Goal: Information Seeking & Learning: Find specific page/section

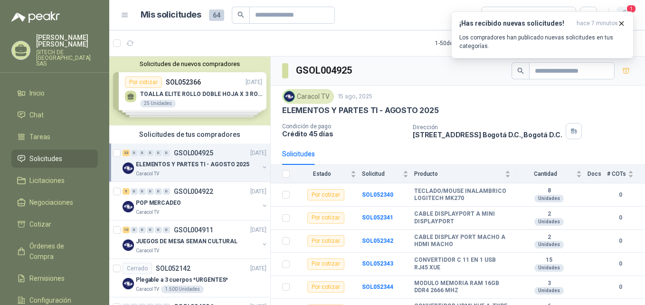
click at [623, 8] on button "1" at bounding box center [624, 15] width 17 height 17
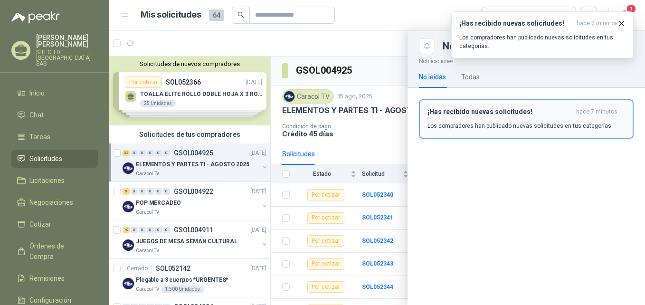
click at [497, 115] on h3 "¡Has recibido nuevas solicitudes!" at bounding box center [499, 112] width 145 height 8
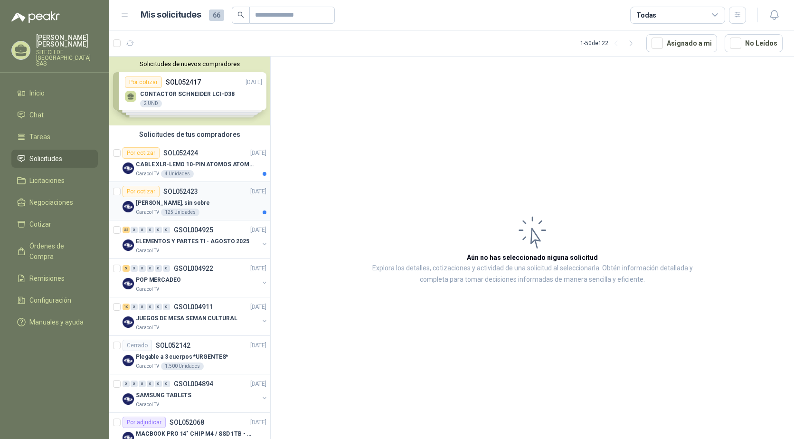
click at [195, 190] on p "SOL052423" at bounding box center [180, 191] width 35 height 7
click at [212, 200] on div "Tarjeta Quinquenios, sin sobre" at bounding box center [201, 202] width 131 height 11
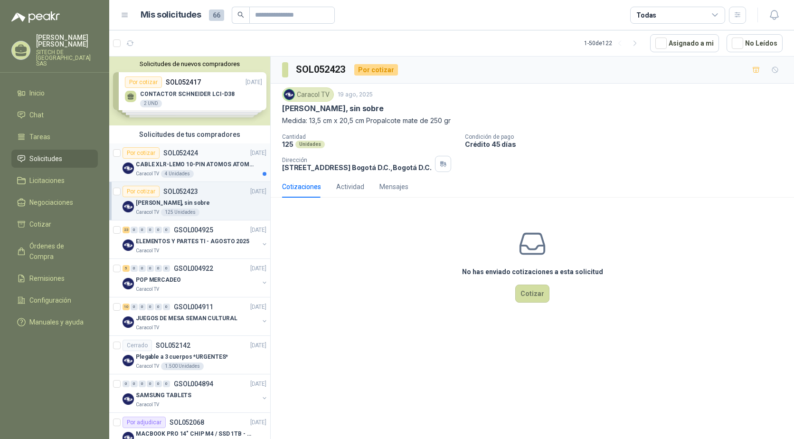
click at [188, 158] on div "Por cotizar SOL052424" at bounding box center [161, 152] width 76 height 11
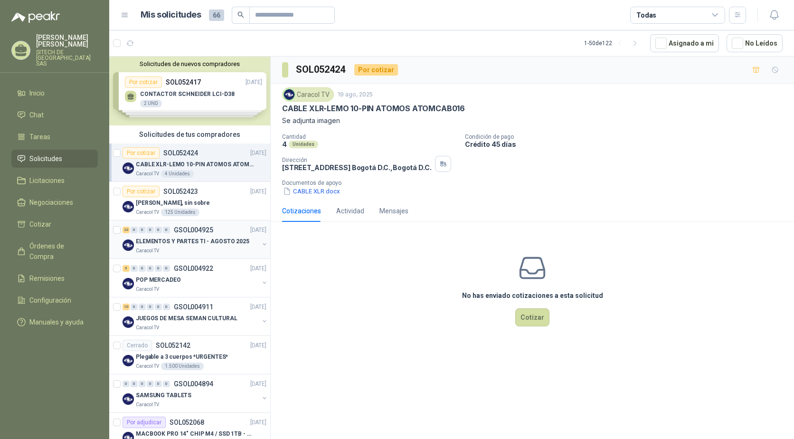
click at [196, 240] on p "ELEMENTOS Y PARTES TI - AGOSTO 2025" at bounding box center [193, 241] width 114 height 9
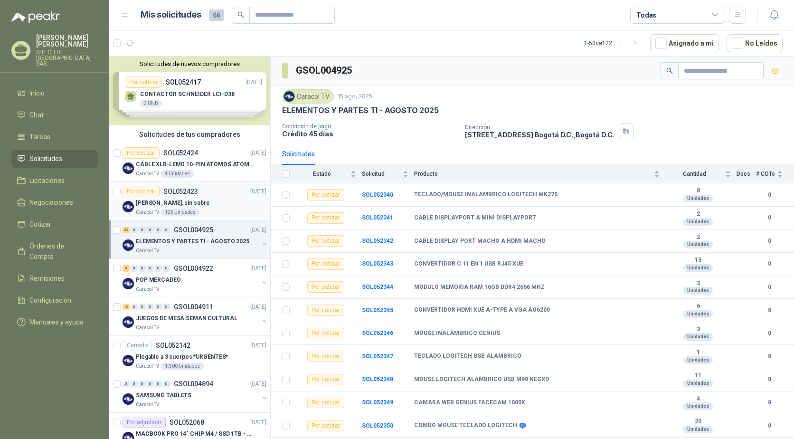
click at [225, 208] on div "Tarjeta Quinquenios, sin sobre" at bounding box center [201, 202] width 131 height 11
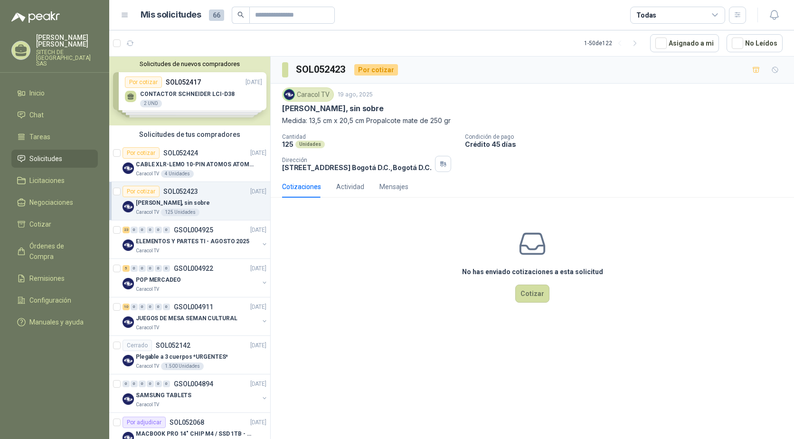
click at [212, 202] on div "Tarjeta Quinquenios, sin sobre" at bounding box center [201, 202] width 131 height 11
click at [200, 247] on div "Caracol TV" at bounding box center [197, 251] width 123 height 8
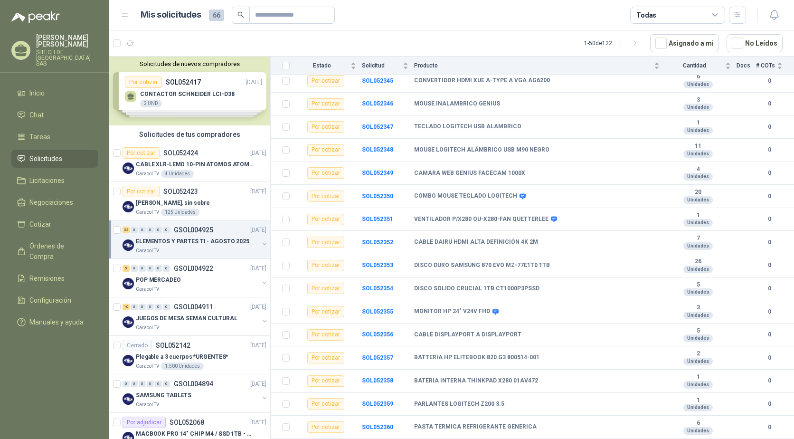
scroll to position [232, 0]
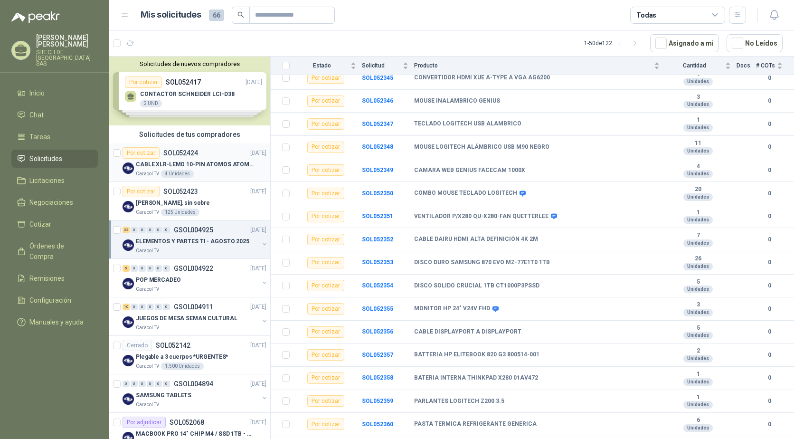
click at [218, 172] on div "Caracol TV 4 Unidades" at bounding box center [201, 174] width 131 height 8
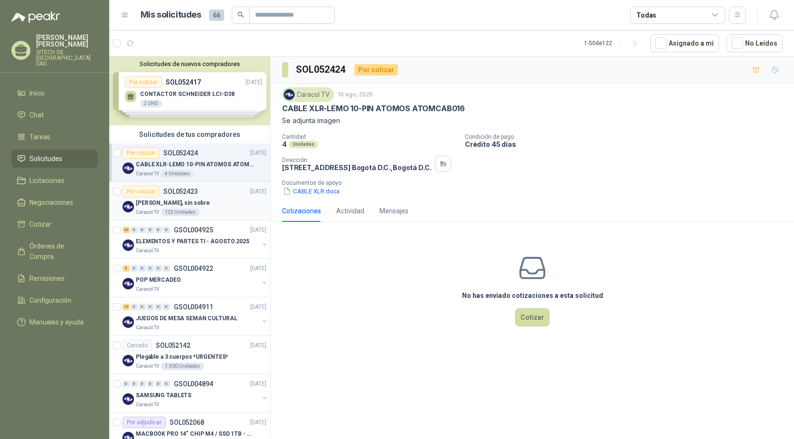
click at [213, 204] on div "Tarjeta Quinquenios, sin sobre" at bounding box center [201, 202] width 131 height 11
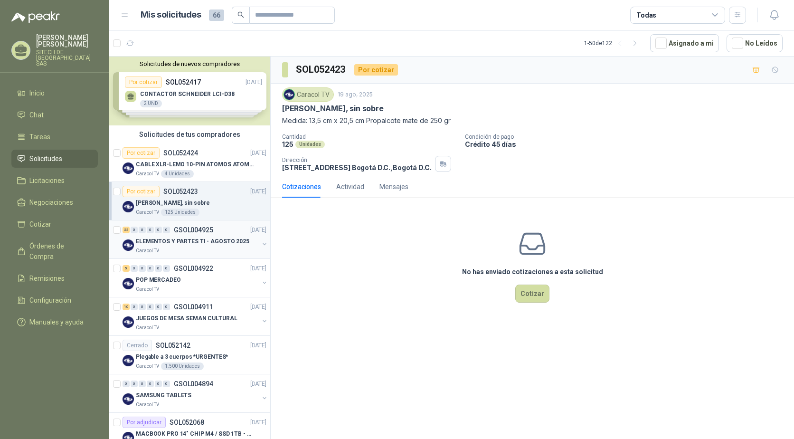
click at [215, 233] on div "23 0 0 0 0 0 GSOL004925 15/08/25" at bounding box center [196, 229] width 146 height 11
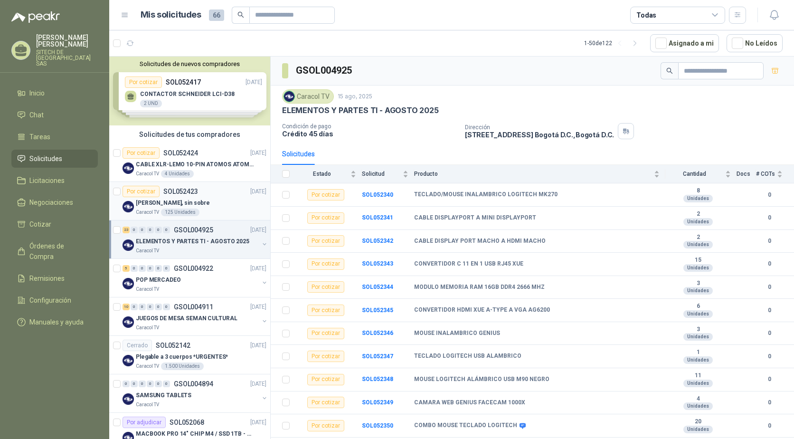
click at [221, 205] on div "Tarjeta Quinquenios, sin sobre" at bounding box center [201, 202] width 131 height 11
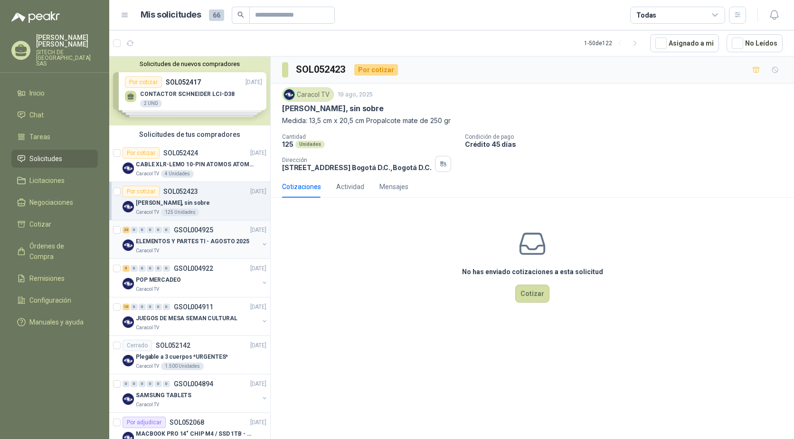
click at [212, 231] on p "GSOL004925" at bounding box center [193, 230] width 39 height 7
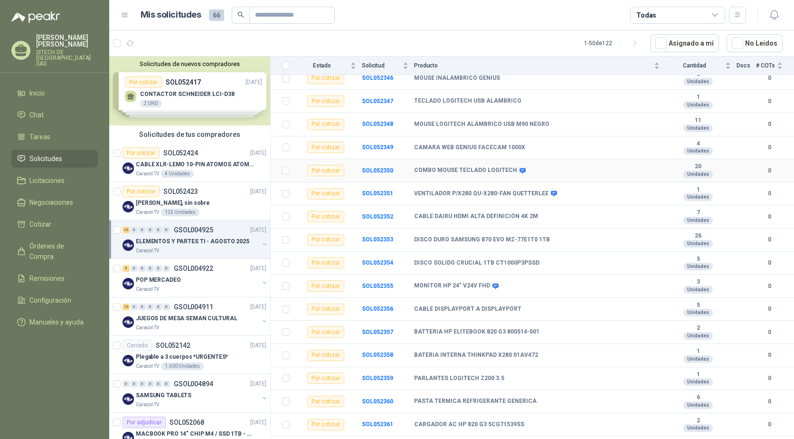
scroll to position [272, 0]
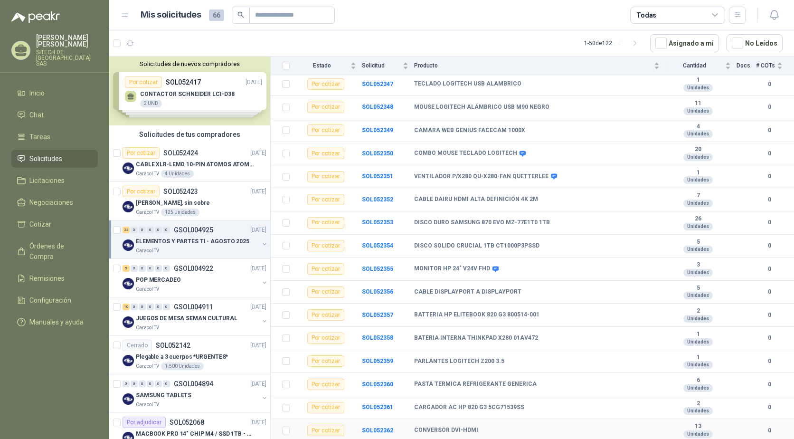
click at [432, 304] on b "CONVERSOR DVI-HDMI" at bounding box center [446, 430] width 64 height 8
click at [374, 304] on b "SOL052362" at bounding box center [377, 430] width 31 height 7
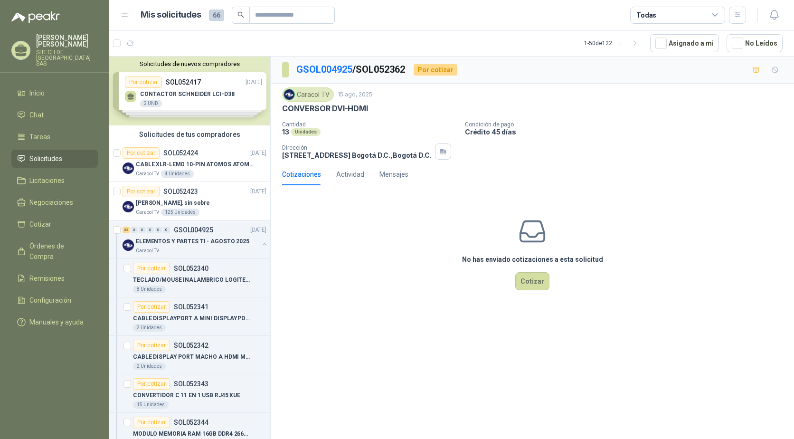
click at [310, 105] on p "CONVERSOR DVI-HDMI" at bounding box center [325, 109] width 86 height 10
copy p "CONVERSOR DVI-HDMI"
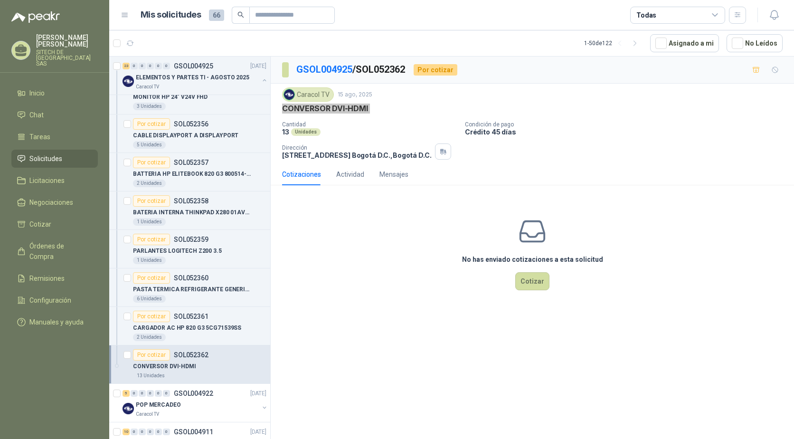
scroll to position [855, 0]
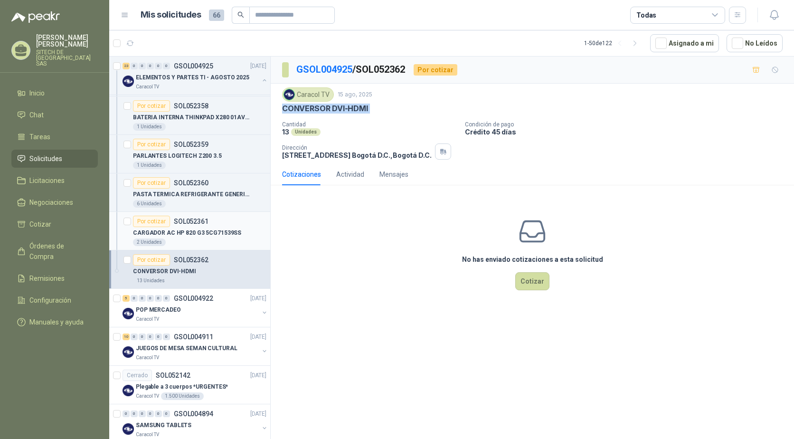
click at [182, 244] on div "2 Unidades" at bounding box center [199, 242] width 133 height 8
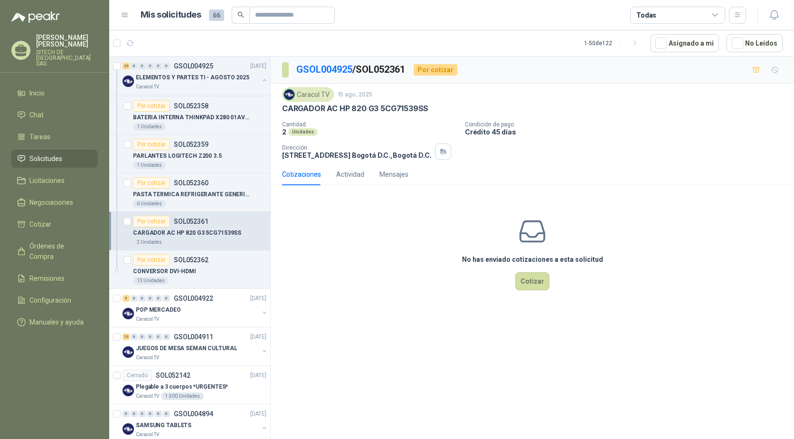
click at [322, 105] on p "CARGADOR AC HP 820 G3 5CG71539SS" at bounding box center [355, 109] width 146 height 10
copy p "CARGADOR AC HP 820 G3 5CG71539SS"
click at [174, 191] on p "PASTA TERMICA REFRIGERANTE GENERICA" at bounding box center [192, 194] width 118 height 9
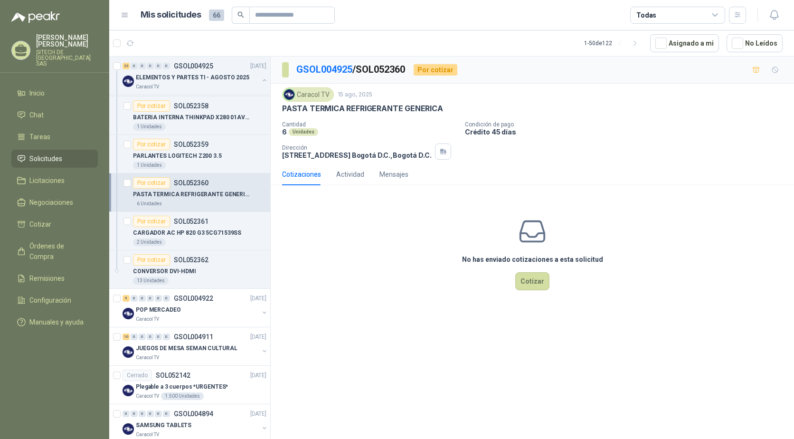
click at [355, 111] on p "PASTA TERMICA REFRIGERANTE GENERICA" at bounding box center [362, 109] width 161 height 10
copy p "PASTA TERMICA REFRIGERANTE GENERICA"
click at [205, 153] on p "PARLANTES LOGITECH Z200 3.5" at bounding box center [177, 155] width 89 height 9
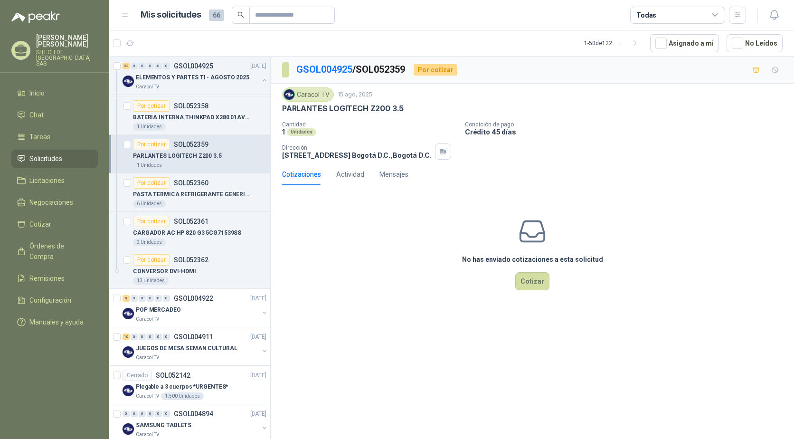
click at [350, 112] on p "PARLANTES LOGITECH Z200 3.5" at bounding box center [343, 109] width 122 height 10
copy p "PARLANTES LOGITECH Z200 3.5"
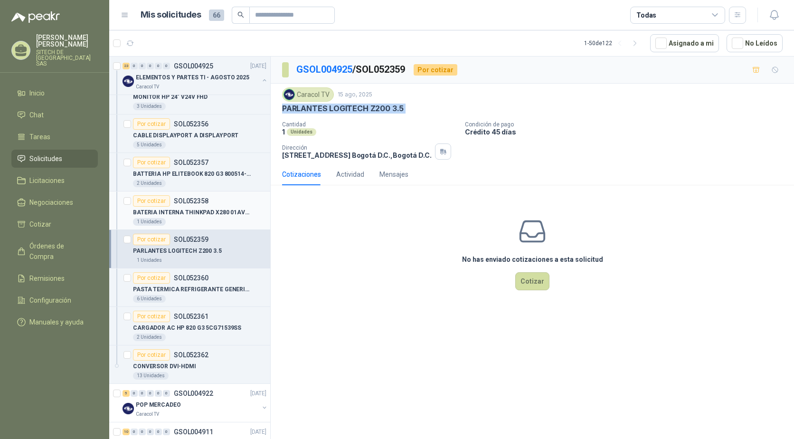
click at [183, 210] on p "BATERIA INTERNA THINKPAD X280 01AV472" at bounding box center [192, 212] width 118 height 9
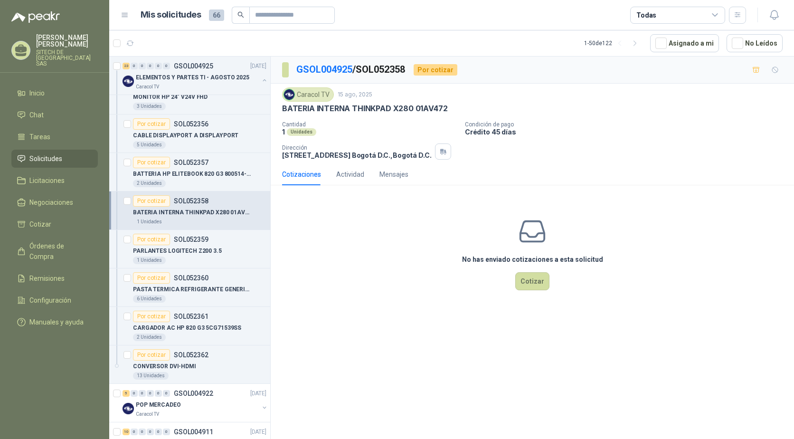
click at [319, 107] on p "BATERIA INTERNA THINKPAD X280 01AV472" at bounding box center [364, 109] width 165 height 10
copy p "BATERIA INTERNA THINKPAD X280 01AV472"
click at [191, 170] on p "BATTERIA HP ELITEBOOK 820 G3 800514-001" at bounding box center [192, 174] width 118 height 9
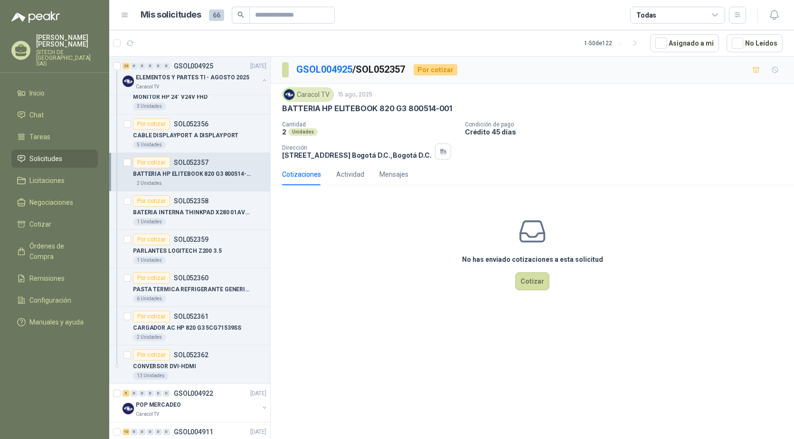
click at [337, 111] on p "BATTERIA HP ELITEBOOK 820 G3 800514-001" at bounding box center [367, 109] width 170 height 10
copy p "BATTERIA HP ELITEBOOK 820 G3 800514-001"
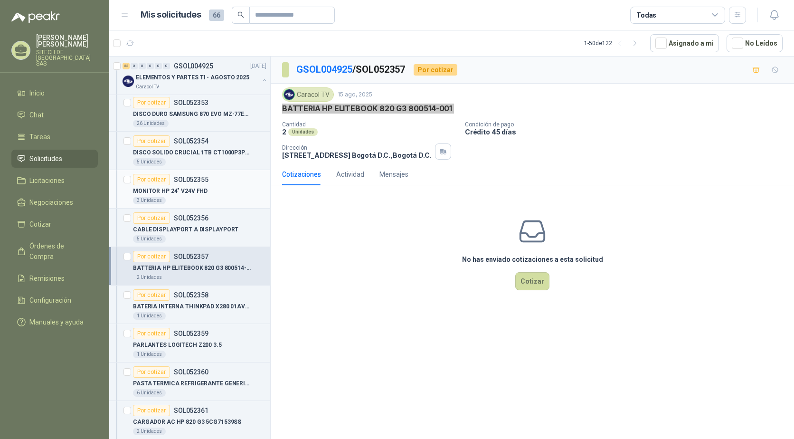
scroll to position [665, 0]
click at [180, 232] on p "CABLE DISPLAYPORT A DISPLAYPORT" at bounding box center [185, 230] width 105 height 9
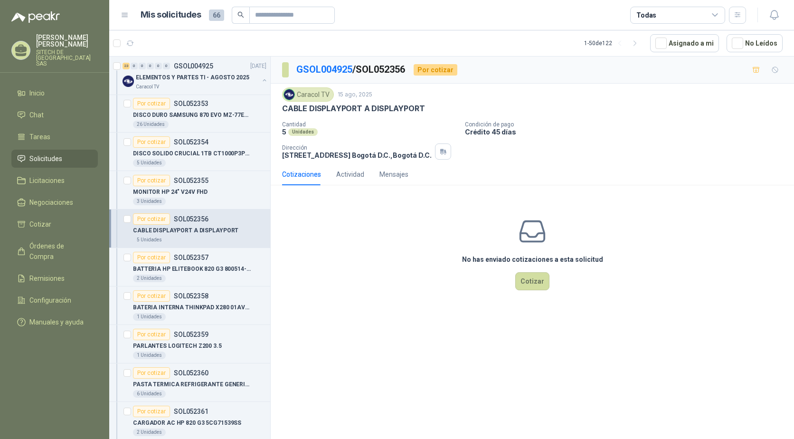
click at [341, 111] on p "CABLE DISPLAYPORT A DISPLAYPORT" at bounding box center [353, 109] width 142 height 10
copy p "CABLE DISPLAYPORT A DISPLAYPORT"
click at [170, 188] on p "MONITOR HP 24" V24V FHD" at bounding box center [170, 192] width 75 height 9
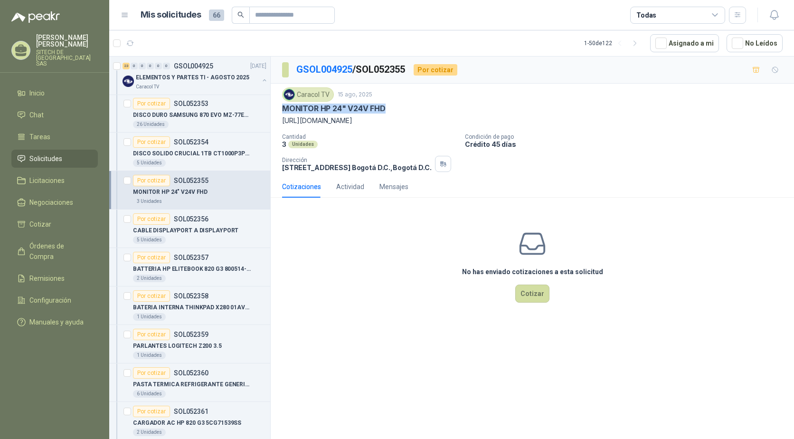
drag, startPoint x: 284, startPoint y: 111, endPoint x: 384, endPoint y: 110, distance: 100.2
click at [384, 110] on p "MONITOR HP 24" V24V FHD" at bounding box center [334, 109] width 104 height 10
copy p "MONITOR HP 24" V24V FHD"
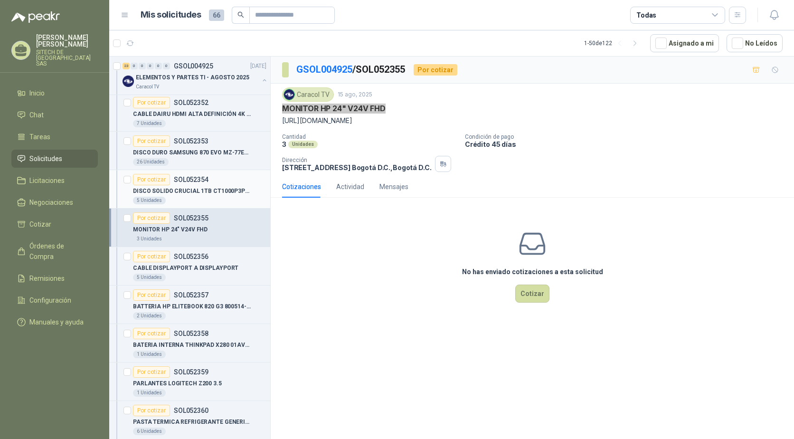
scroll to position [570, 0]
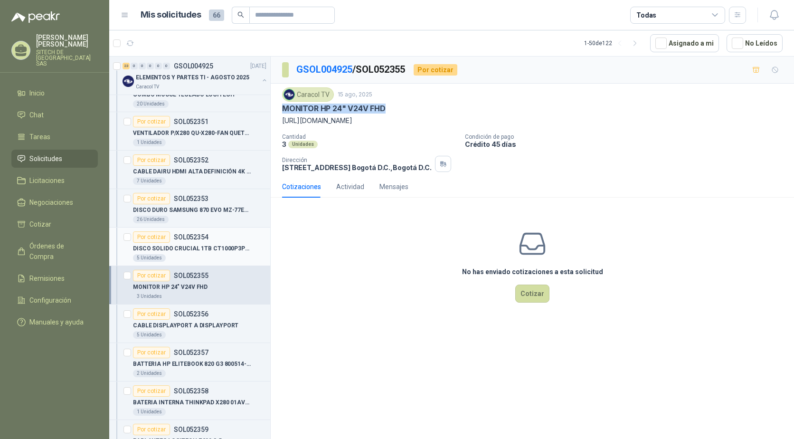
click at [170, 246] on p "DISCO SOLIDO CRUCIAL 1TB CT1000P3PSSD" at bounding box center [192, 248] width 118 height 9
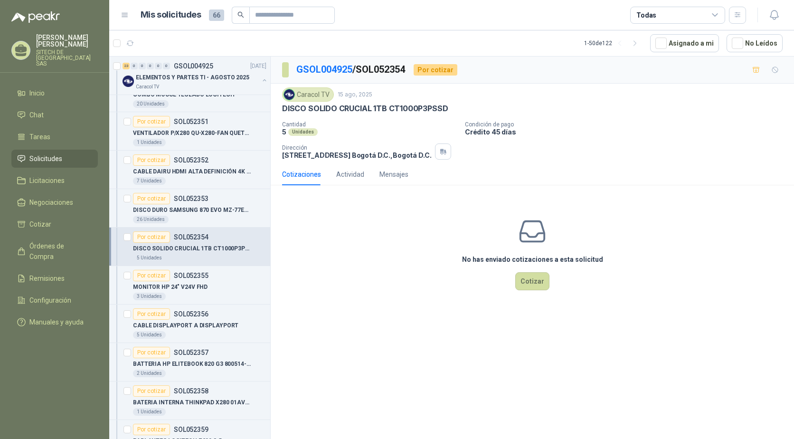
click at [371, 110] on p "DISCO SOLIDO CRUCIAL 1TB CT1000P3PSSD" at bounding box center [365, 109] width 166 height 10
copy p "DISCO SOLIDO CRUCIAL 1TB CT1000P3PSSD"
click at [167, 218] on div "26 Unidades" at bounding box center [199, 220] width 133 height 8
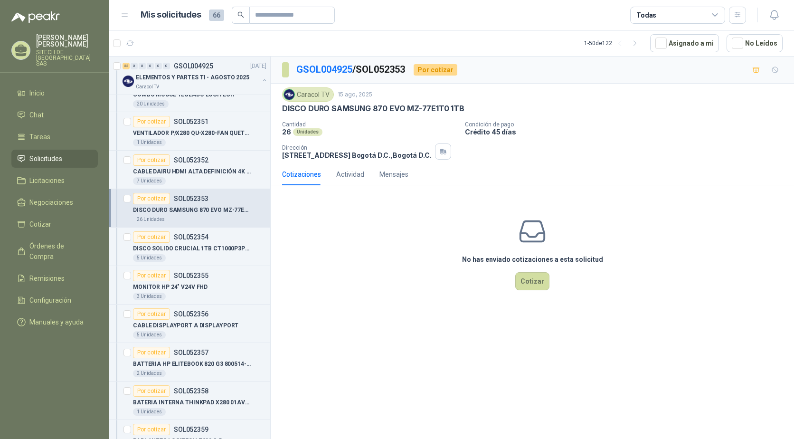
click at [340, 114] on p "DISCO DURO SAMSUNG 870 EVO MZ-77E1T0 1TB" at bounding box center [373, 109] width 182 height 10
click at [341, 109] on p "DISCO DURO SAMSUNG 870 EVO MZ-77E1T0 1TB" at bounding box center [373, 109] width 182 height 10
copy p "DISCO DURO SAMSUNG 870 EVO MZ-77E1T0 1TB"
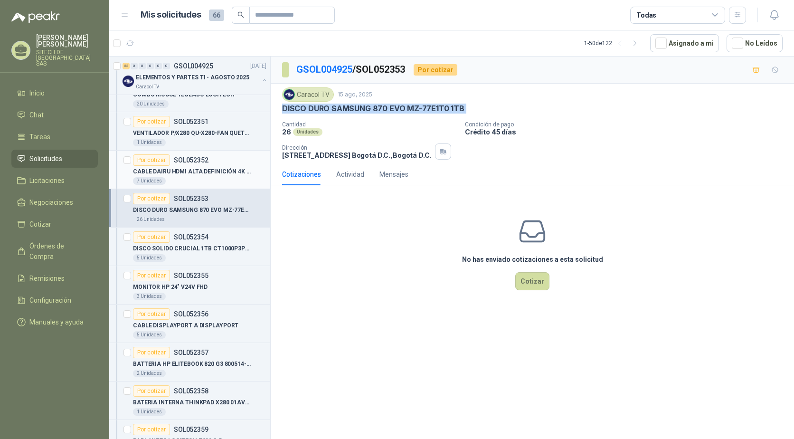
click at [203, 169] on p "CABLE DAIRU HDMI ALTA DEFINICIÓN 4K 2M" at bounding box center [192, 171] width 118 height 9
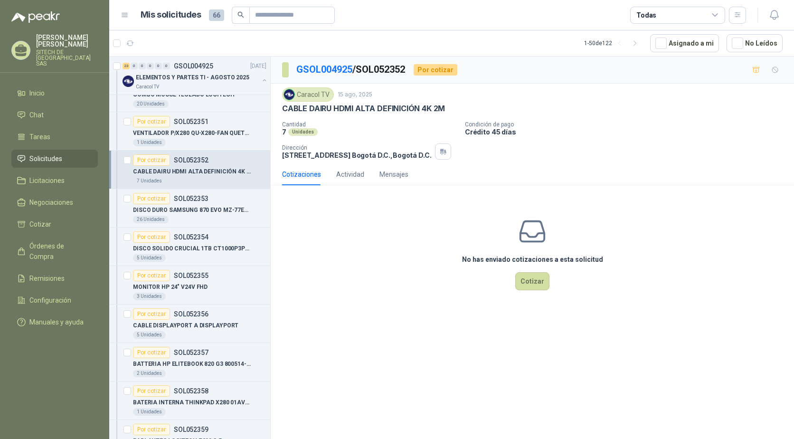
click at [333, 110] on p "CABLE DAIRU HDMI ALTA DEFINICIÓN 4K 2M" at bounding box center [363, 109] width 163 height 10
click at [173, 138] on div "VENTILADOR P/X280 QU-X280-FAN QUETTERLEE" at bounding box center [199, 132] width 133 height 11
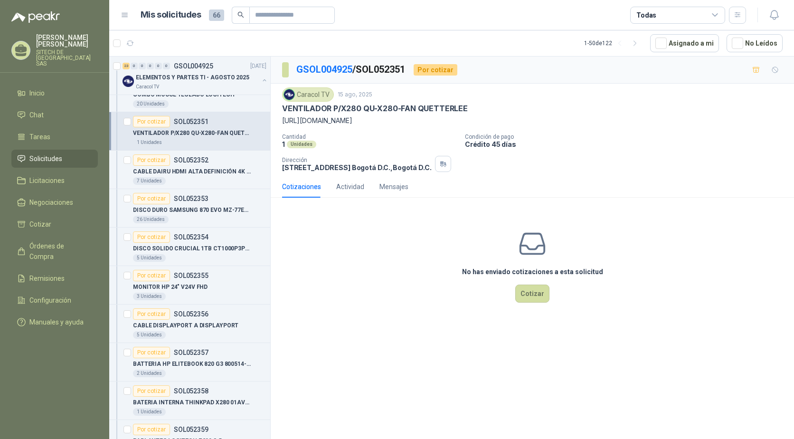
click at [357, 107] on p "VENTILADOR P/X280 QU-X280-FAN QUETTERLEE" at bounding box center [375, 109] width 186 height 10
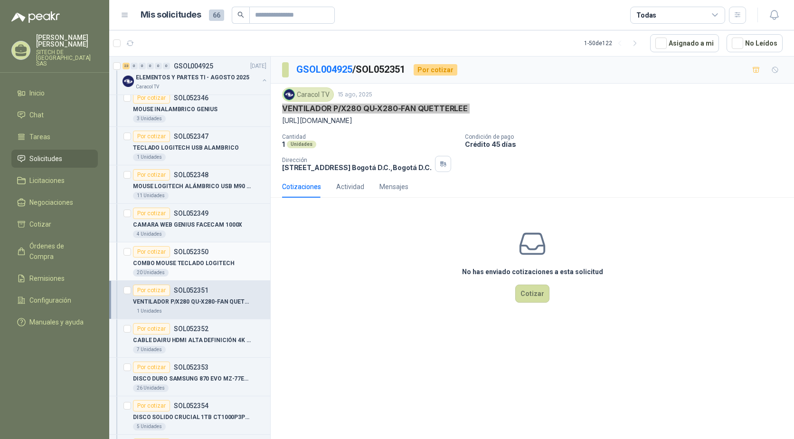
scroll to position [380, 0]
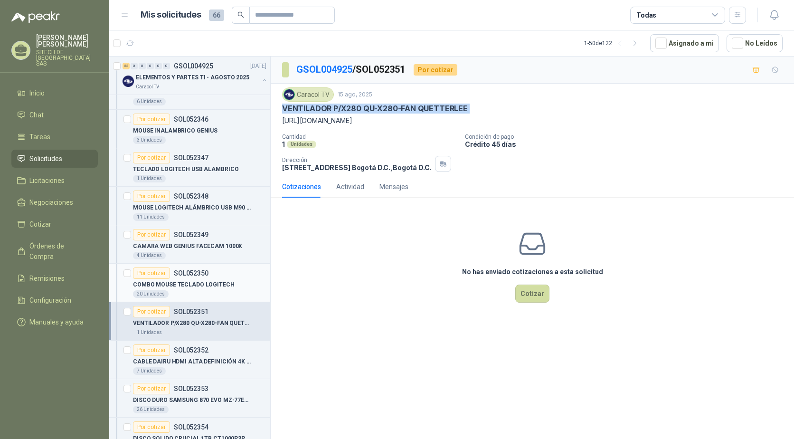
click at [194, 280] on p "COMBO MOUSE TECLADO LOGITECH" at bounding box center [184, 284] width 102 height 9
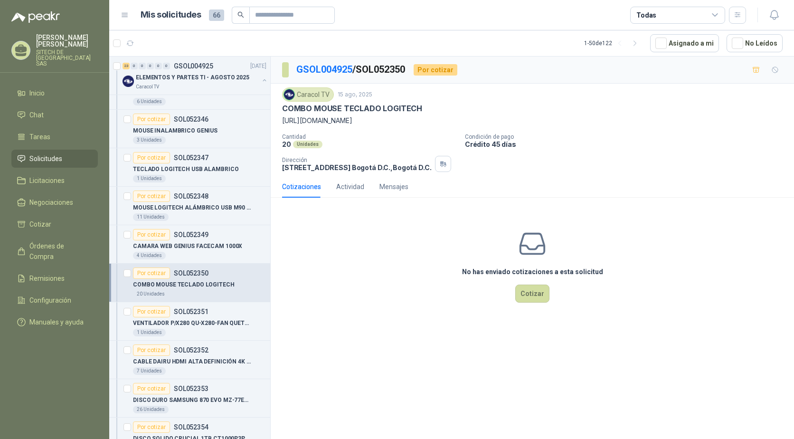
click at [336, 112] on p "COMBO MOUSE TECLADO LOGITECH" at bounding box center [352, 109] width 140 height 10
click at [181, 250] on p "CAMARA WEB GENIUS FACECAM 1000X" at bounding box center [187, 246] width 109 height 9
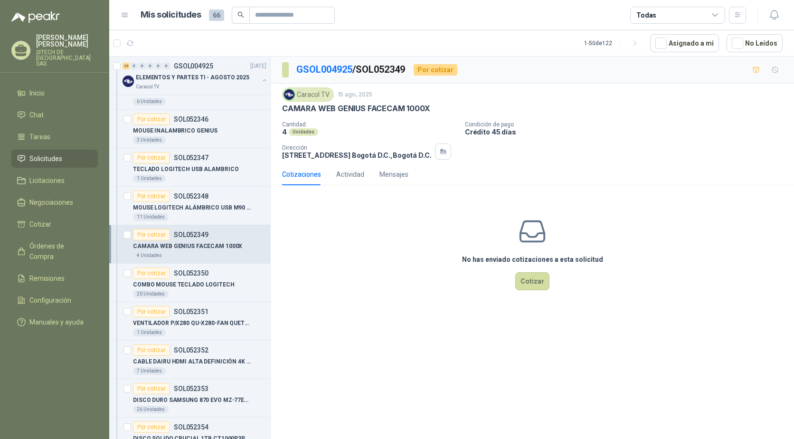
click at [322, 109] on p "CAMARA WEB GENIUS FACECAM 1000X" at bounding box center [356, 109] width 148 height 10
click at [173, 216] on div "11 Unidades" at bounding box center [199, 217] width 133 height 8
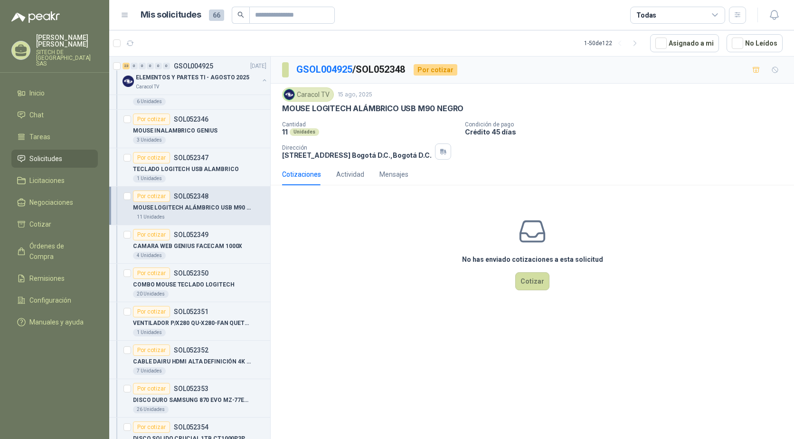
click at [354, 112] on p "MOUSE LOGITECH ALÁMBRICO USB M90 NEGRO" at bounding box center [372, 109] width 181 height 10
click at [200, 176] on div "1 Unidades" at bounding box center [199, 179] width 133 height 8
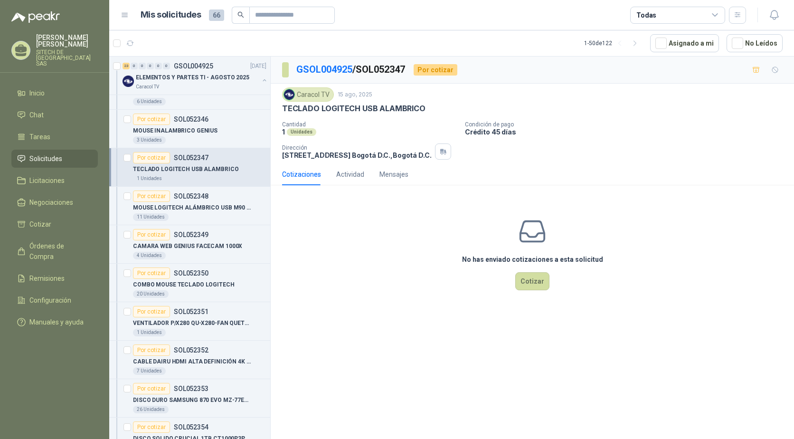
click at [329, 108] on p "TECLADO LOGITECH USB ALAMBRICO" at bounding box center [353, 109] width 143 height 10
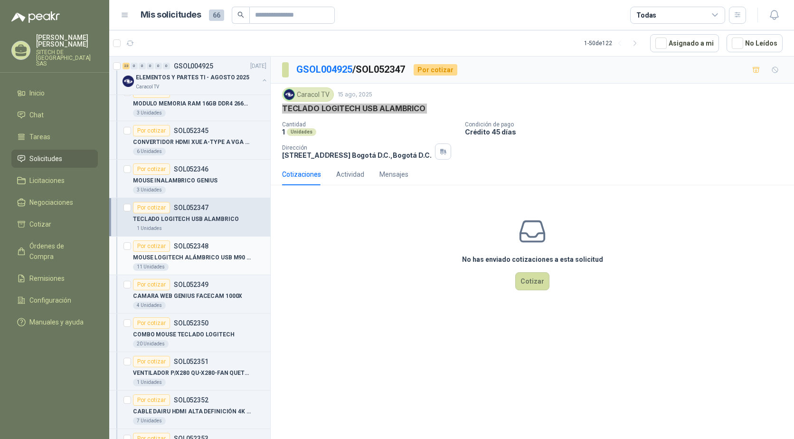
scroll to position [285, 0]
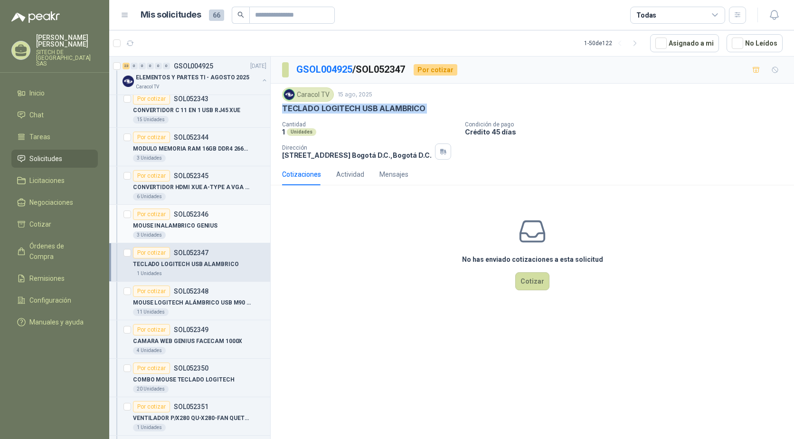
click at [196, 229] on p "MOUSE INALAMBRICO GENIUS" at bounding box center [175, 225] width 85 height 9
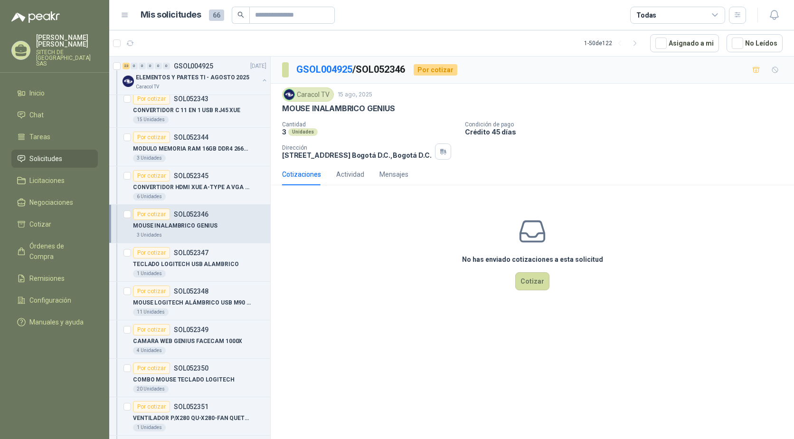
click at [357, 114] on div "Caracol TV 15 ago, 2025 MOUSE INALAMBRICO GENIUS Cantidad 3 Unidades Condición…" at bounding box center [532, 123] width 501 height 72
click at [358, 108] on p "MOUSE INALAMBRICO GENIUS" at bounding box center [338, 109] width 113 height 10
click at [190, 181] on div "Por cotizar SOL052345" at bounding box center [171, 175] width 76 height 11
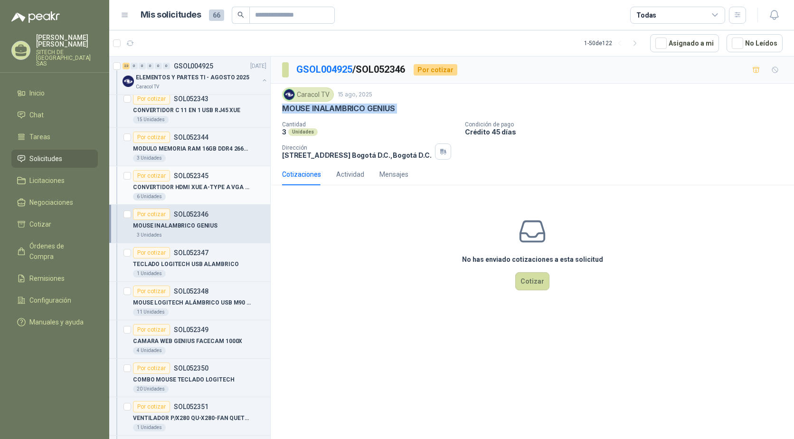
click at [190, 181] on div "Por cotizar SOL052345" at bounding box center [171, 175] width 76 height 11
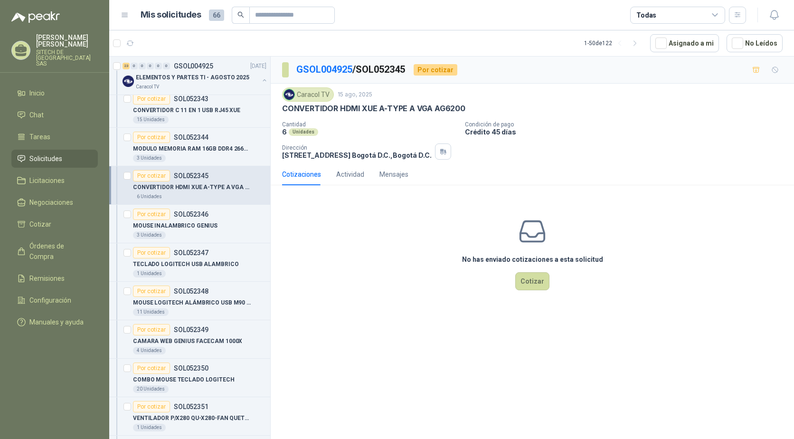
click at [333, 109] on p "CONVERTIDOR HDMI XUE A-TYPE A VGA AG6200" at bounding box center [373, 109] width 183 height 10
click at [172, 154] on div "3 Unidades" at bounding box center [199, 158] width 133 height 8
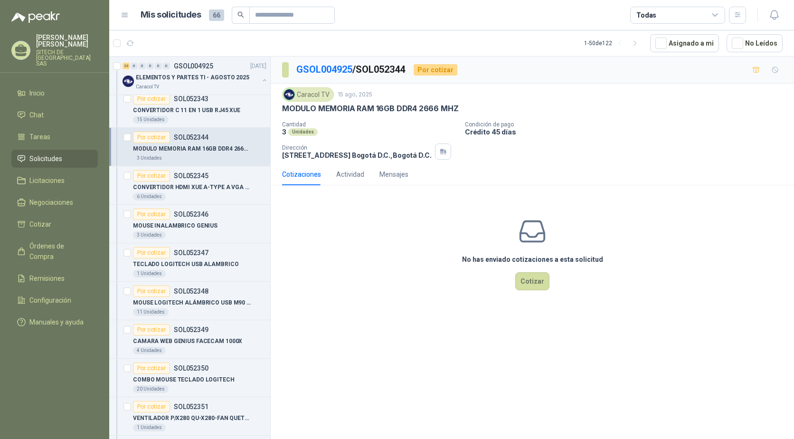
click at [336, 105] on p "MODULO MEMORIA RAM 16GB DDR4 2666 MHZ" at bounding box center [370, 109] width 176 height 10
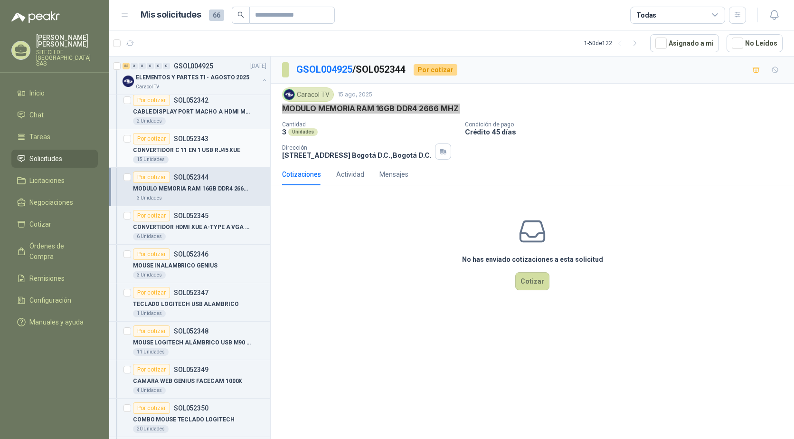
scroll to position [190, 0]
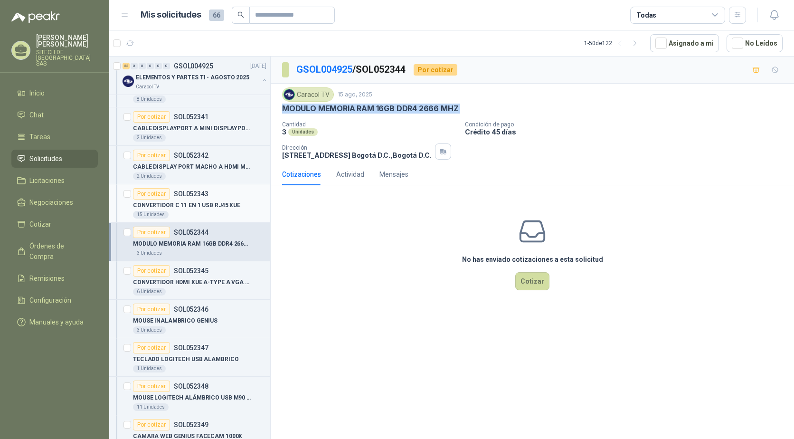
click at [175, 212] on div "15 Unidades" at bounding box center [199, 215] width 133 height 8
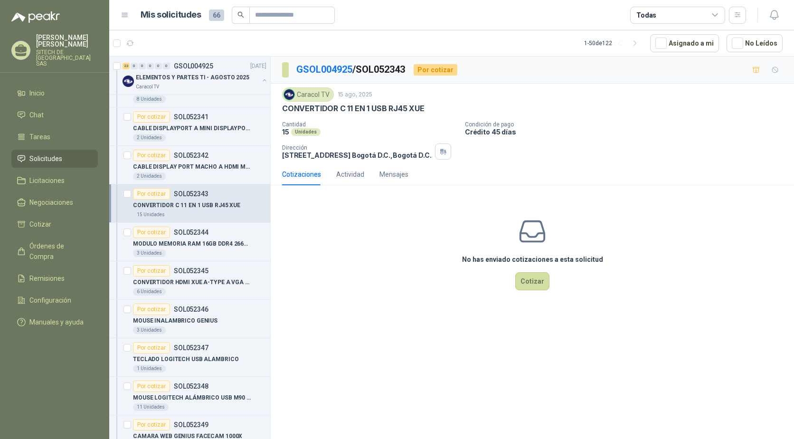
click at [338, 109] on p "CONVERTIDOR C 11 EN 1 USB RJ45 XUE" at bounding box center [353, 109] width 142 height 10
click at [188, 173] on div "2 Unidades" at bounding box center [199, 176] width 133 height 8
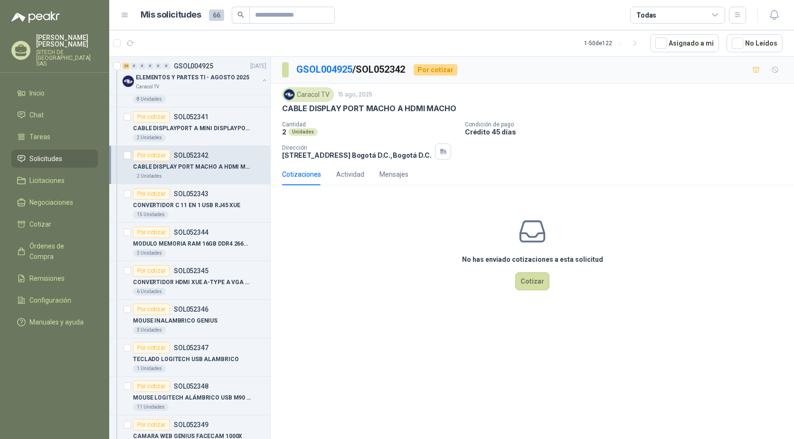
click at [331, 110] on p "CABLE DISPLAY PORT MACHO A HDMI MACHO" at bounding box center [369, 109] width 174 height 10
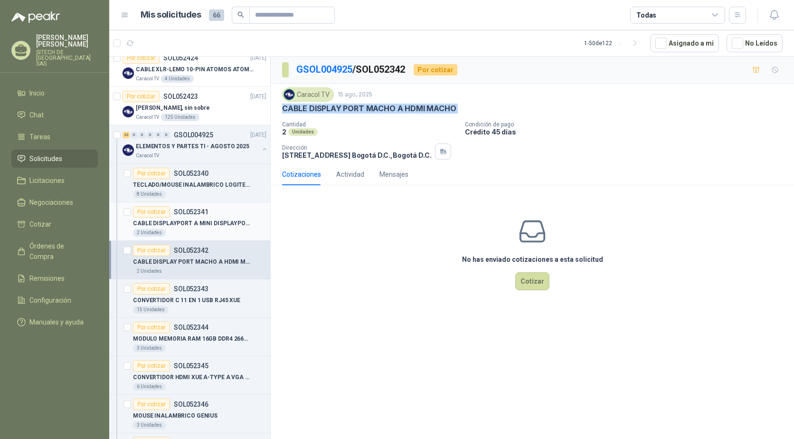
click at [182, 221] on p "CABLE DISPLAYPORT A MINI DISPLAYPORT" at bounding box center [192, 223] width 118 height 9
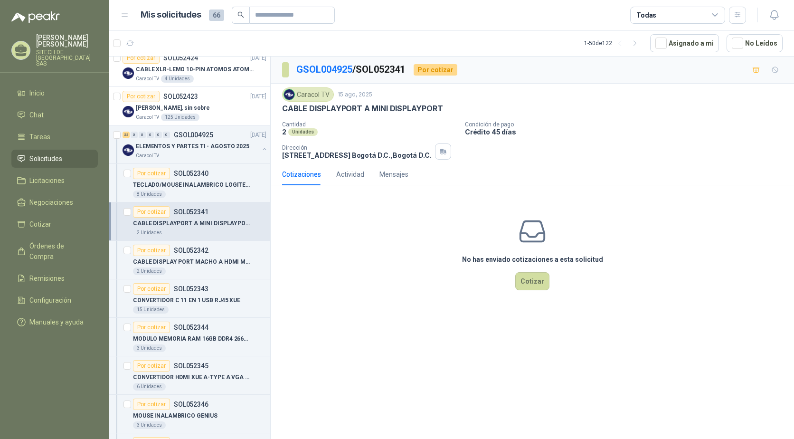
click at [341, 111] on p "CABLE DISPLAYPORT A MINI DISPLAYPORT" at bounding box center [362, 109] width 161 height 10
click at [167, 189] on p "TECLADO/MOUSE INALAMBRICO LOGITECH MK270" at bounding box center [192, 184] width 118 height 9
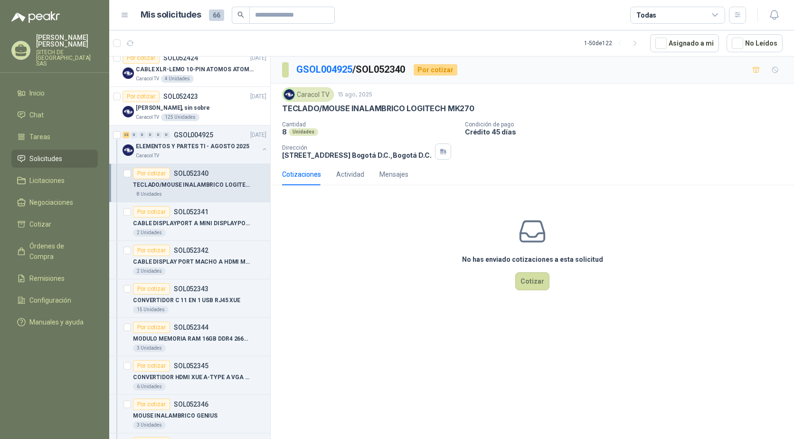
click at [349, 109] on p "TECLADO/MOUSE INALAMBRICO LOGITECH MK270" at bounding box center [378, 109] width 192 height 10
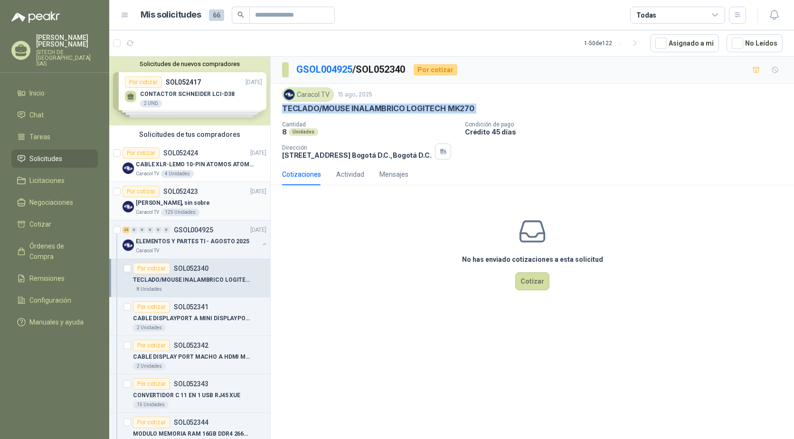
click at [187, 197] on div "Por cotizar SOL052423" at bounding box center [161, 191] width 76 height 11
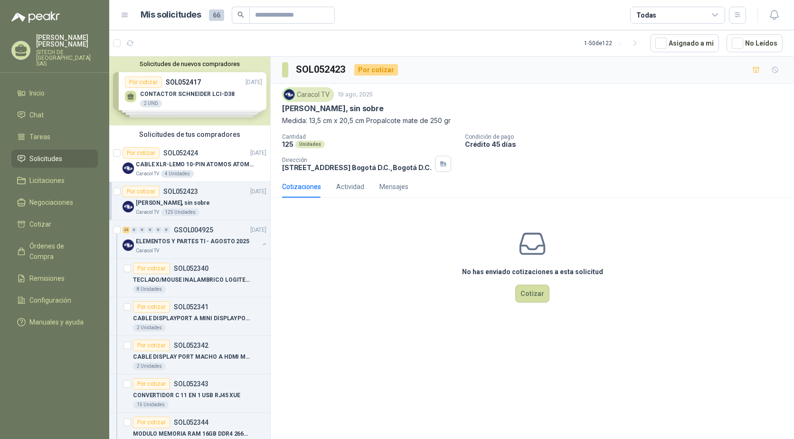
click at [329, 112] on p "Tarjeta Quinquenios, sin sobre" at bounding box center [333, 109] width 102 height 10
click at [173, 170] on div "4 Unidades" at bounding box center [177, 174] width 33 height 8
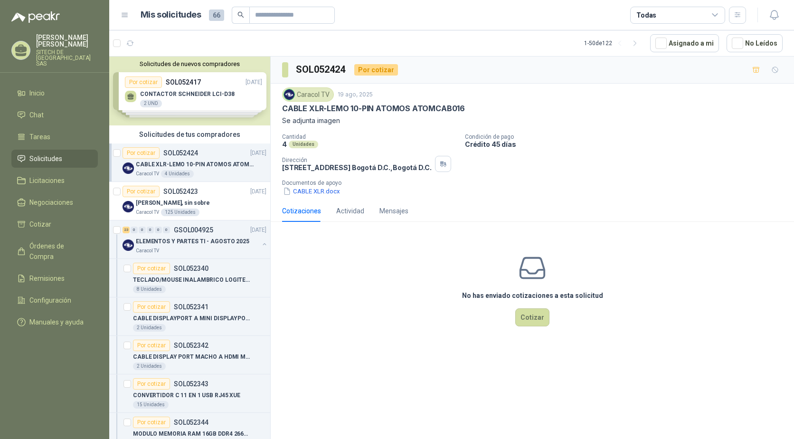
click at [331, 112] on p "CABLE XLR-LEMO 10-PIN ATOMOS ATOMCAB016" at bounding box center [373, 109] width 183 height 10
click at [332, 112] on p "CABLE XLR-LEMO 10-PIN ATOMOS ATOMCAB016" at bounding box center [373, 109] width 183 height 10
click at [382, 210] on div "Mensajes" at bounding box center [393, 211] width 29 height 10
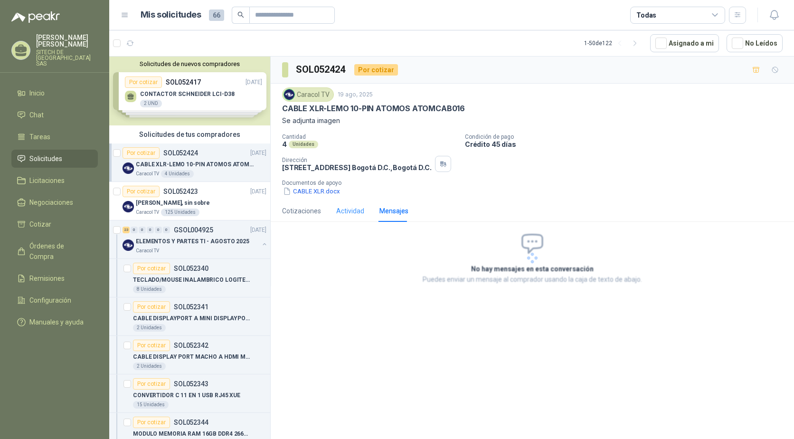
click at [345, 208] on div "Actividad" at bounding box center [350, 211] width 28 height 10
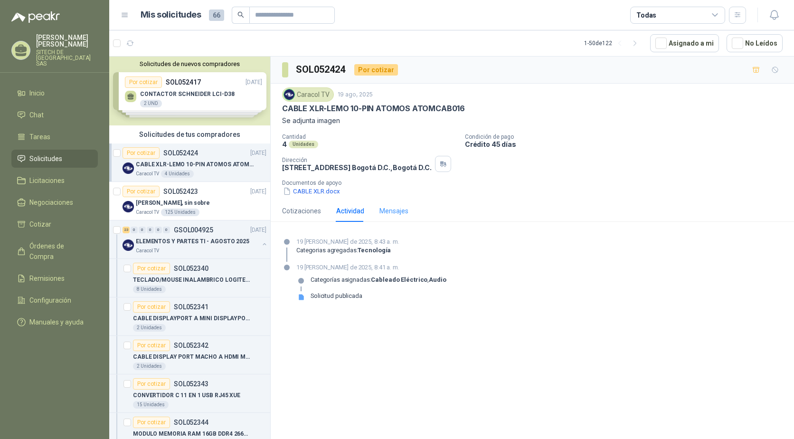
click at [403, 218] on div "Mensajes" at bounding box center [393, 211] width 29 height 22
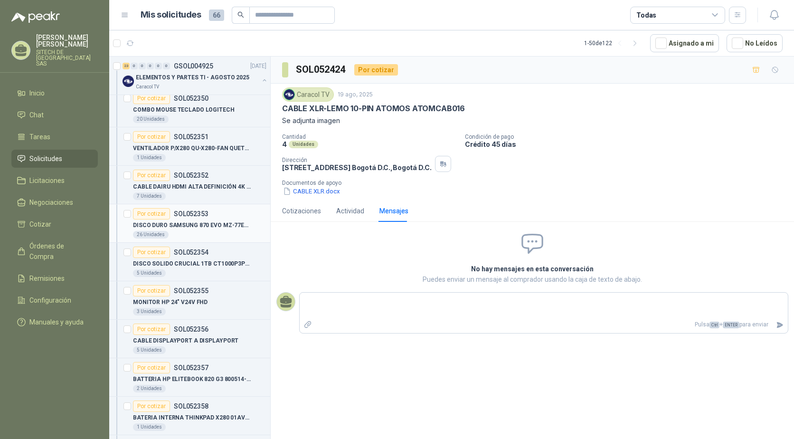
scroll to position [570, 0]
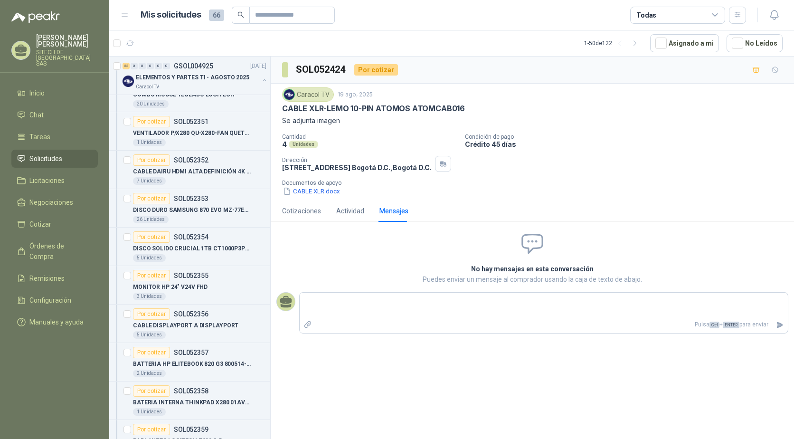
drag, startPoint x: 178, startPoint y: 297, endPoint x: 267, endPoint y: 294, distance: 89.3
click at [178, 297] on div "3 Unidades" at bounding box center [199, 297] width 133 height 8
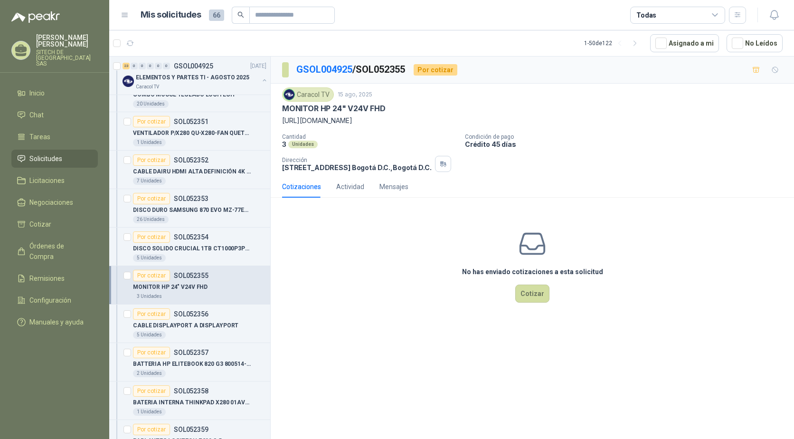
click at [323, 110] on p "MONITOR HP 24" V24V FHD" at bounding box center [334, 109] width 104 height 10
